Goal: Information Seeking & Learning: Learn about a topic

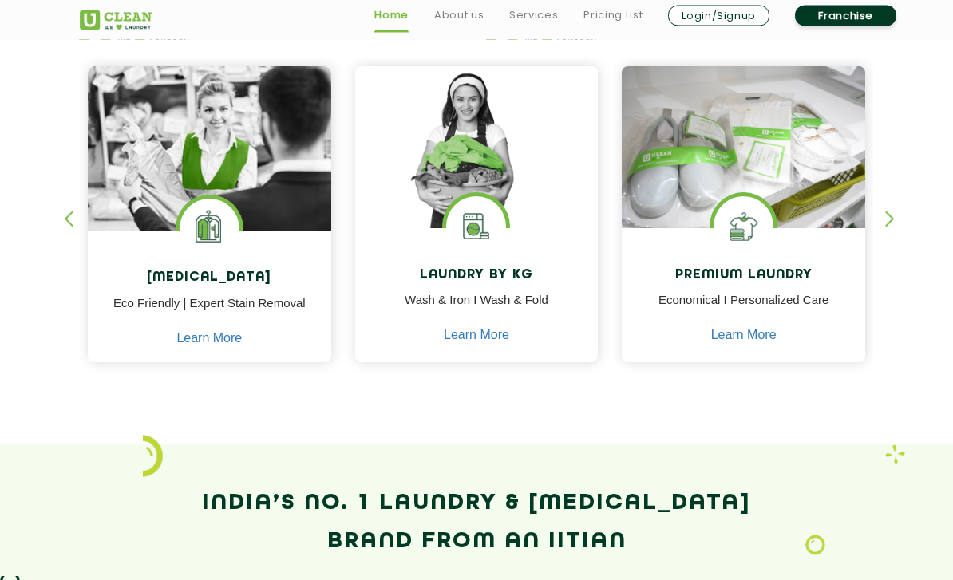
scroll to position [681, 0]
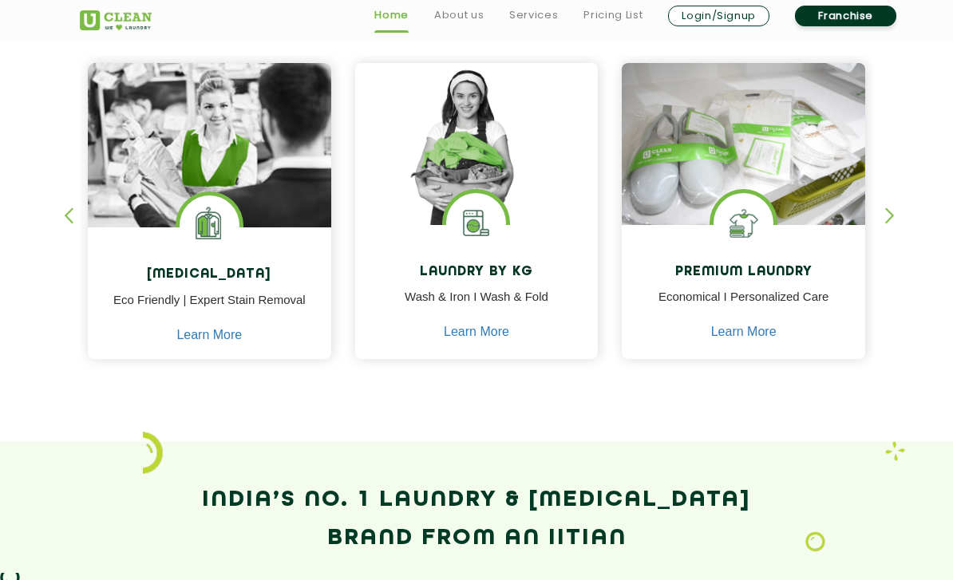
click at [502, 275] on h4 "Laundry by Kg" at bounding box center [476, 272] width 219 height 15
click at [507, 298] on p "Wash & Iron I Wash & Fold" at bounding box center [476, 306] width 219 height 36
click at [489, 278] on h4 "Laundry by Kg" at bounding box center [476, 272] width 219 height 15
click at [491, 336] on link "Learn More" at bounding box center [476, 332] width 65 height 14
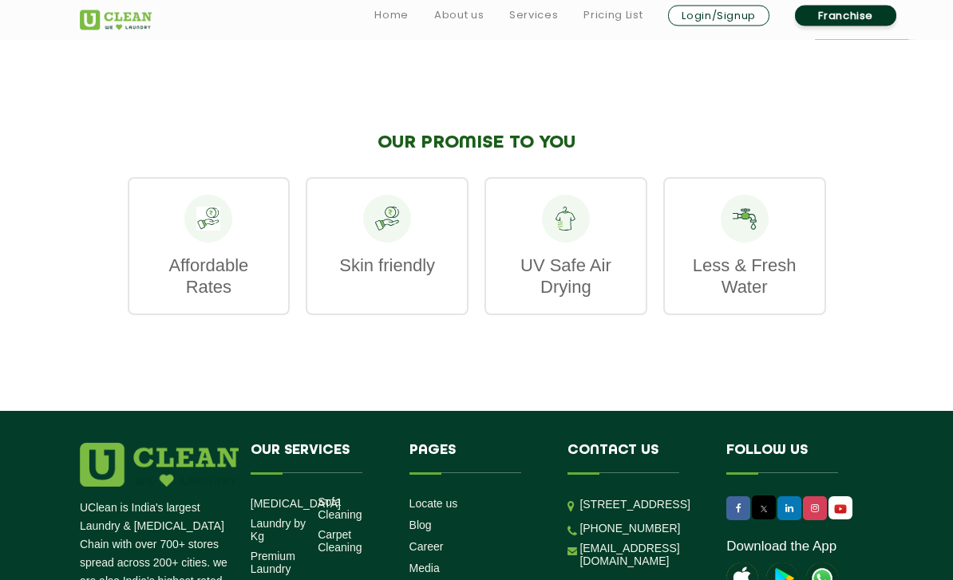
scroll to position [2560, 0]
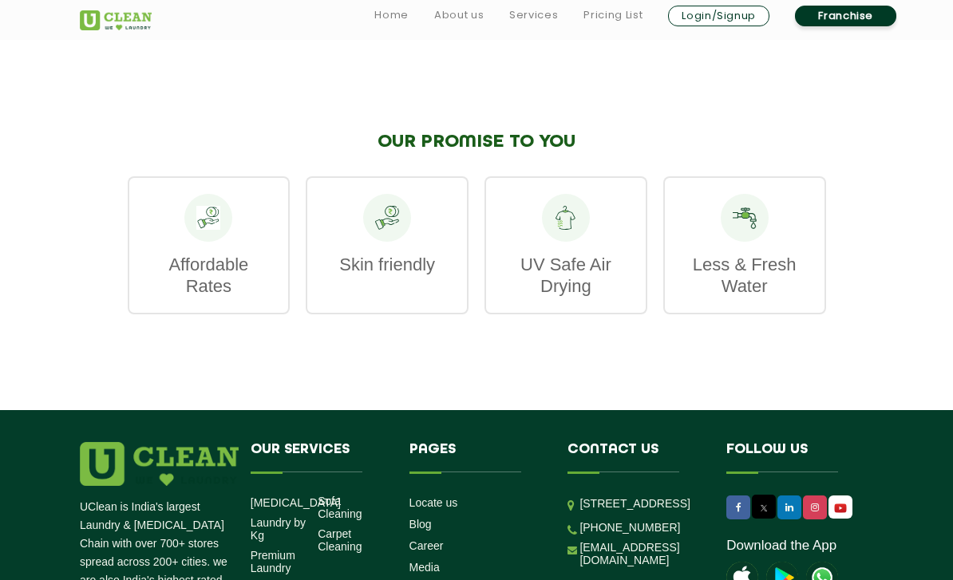
click at [239, 275] on p "Affordable Rates" at bounding box center [209, 275] width 128 height 43
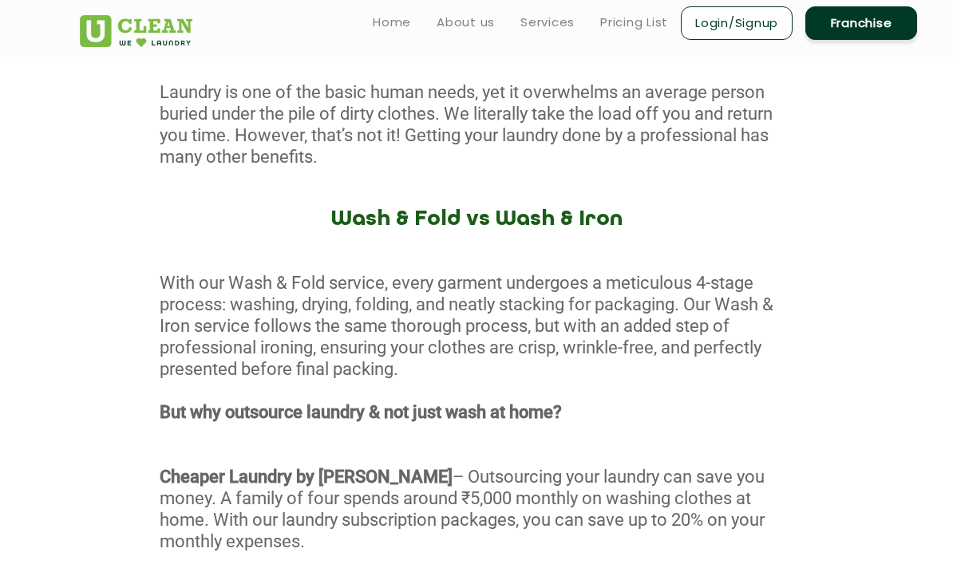
scroll to position [416, 0]
